Goal: Task Accomplishment & Management: Manage account settings

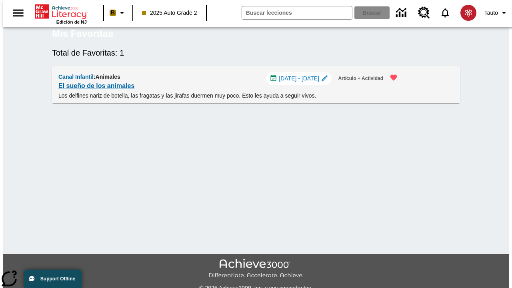
click at [305, 83] on span "[DATE] - [DATE]" at bounding box center [299, 78] width 40 height 8
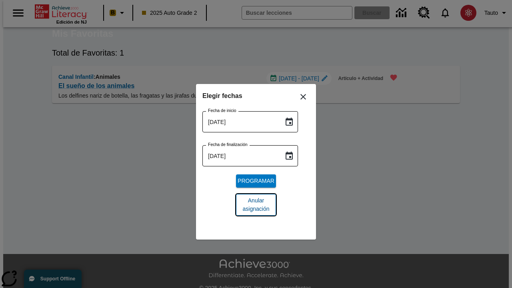
click at [256, 205] on span "Anular asignación" at bounding box center [255, 204] width 27 height 17
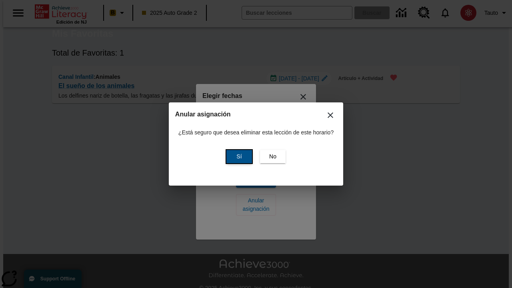
click at [238, 156] on span "Sí" at bounding box center [238, 156] width 5 height 8
